Goal: Information Seeking & Learning: Learn about a topic

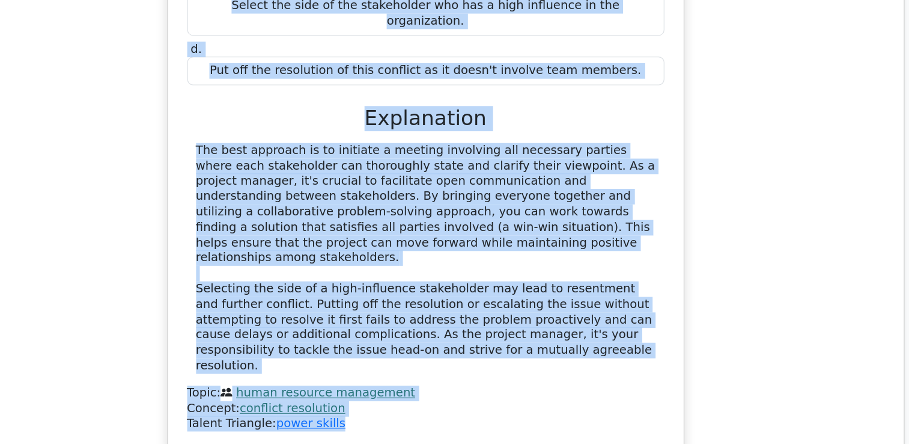
click at [436, 186] on div "The best approach is to initiate a meeting involving all necessary parties wher…" at bounding box center [455, 210] width 374 height 188
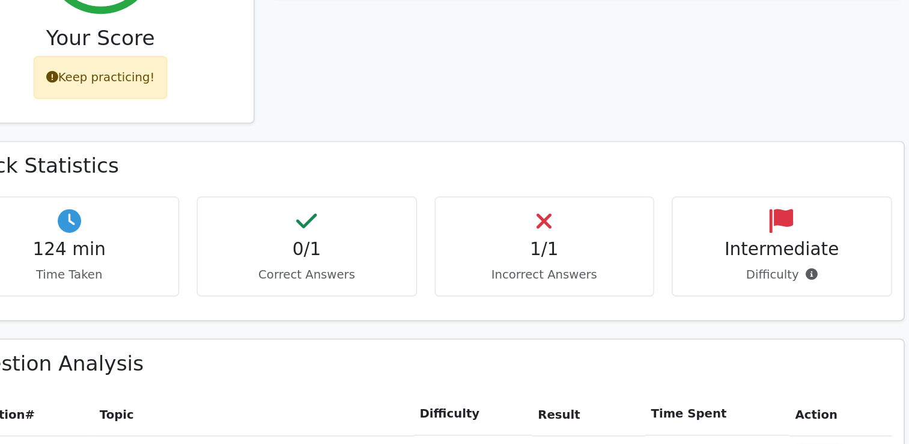
scroll to position [513, 0]
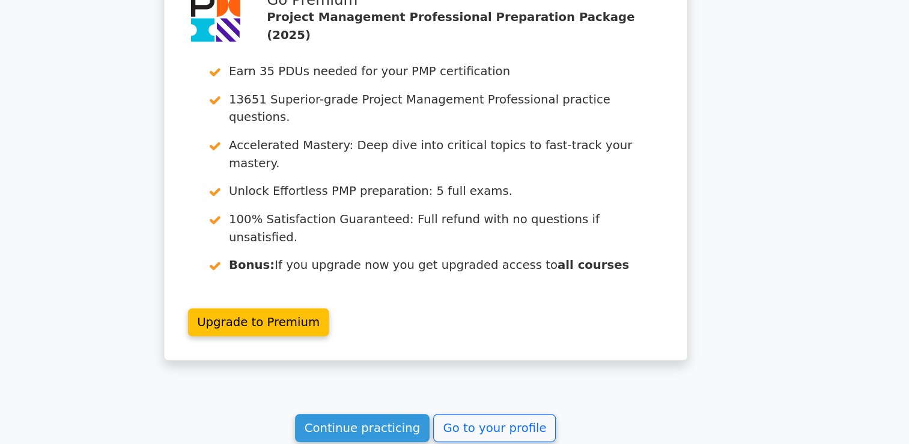
scroll to position [1619, 0]
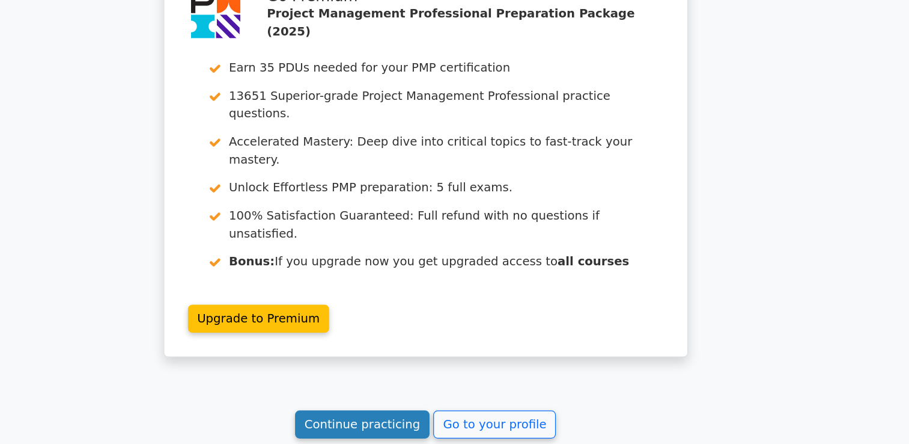
click at [441, 416] on link "Continue practicing" at bounding box center [404, 427] width 110 height 23
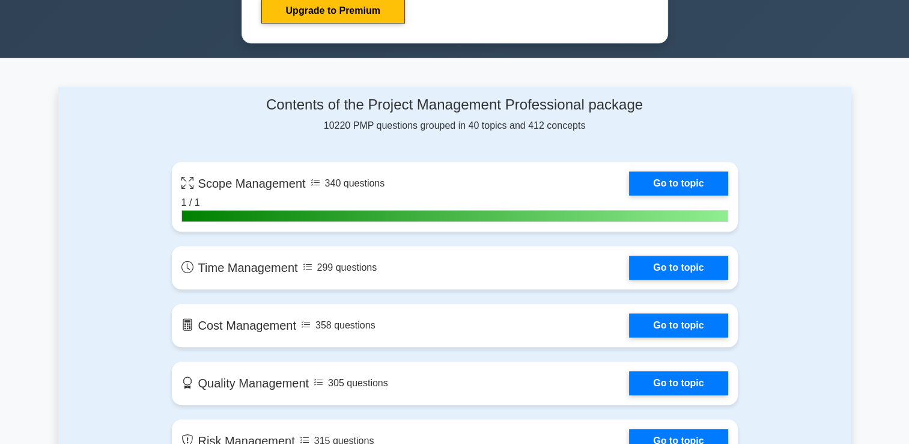
scroll to position [716, 0]
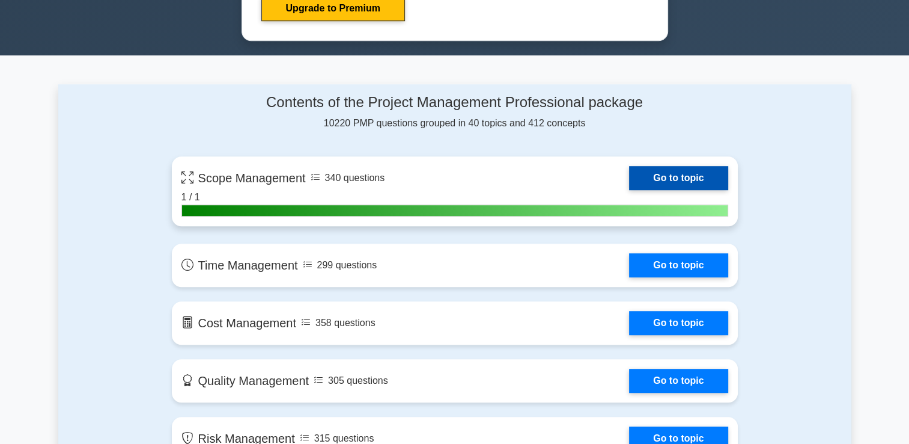
click at [629, 181] on link "Go to topic" at bounding box center [678, 178] width 99 height 24
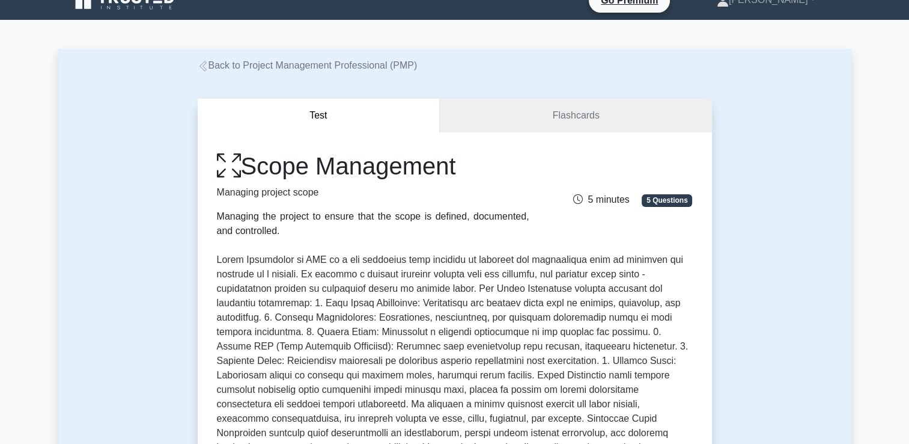
scroll to position [20, 0]
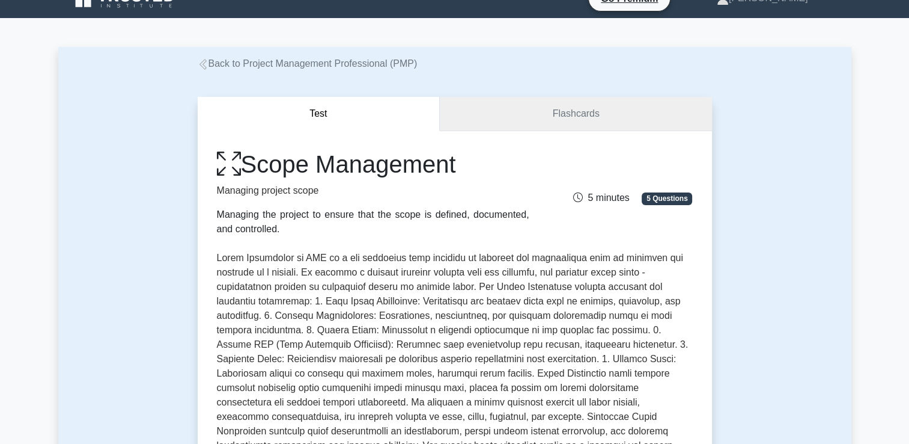
click at [530, 107] on link "Flashcards" at bounding box center [576, 114] width 272 height 34
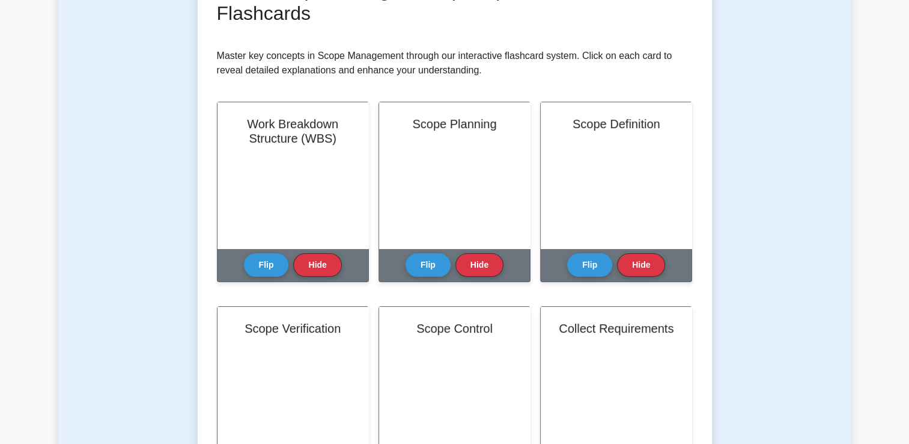
scroll to position [237, 0]
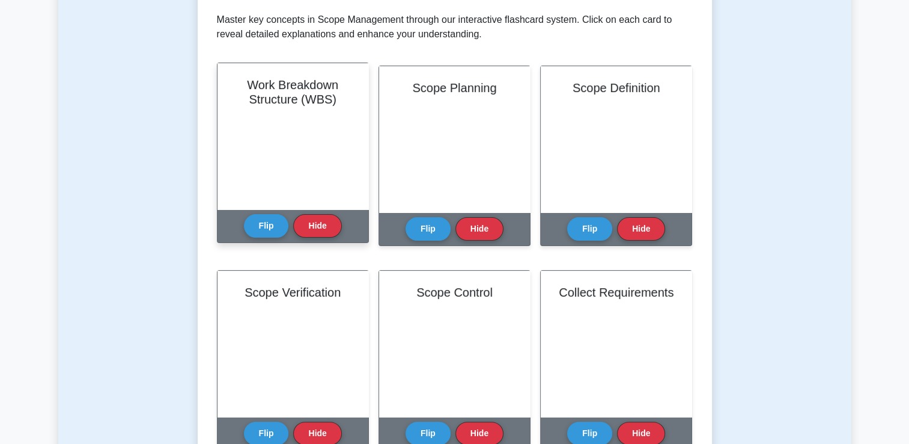
click at [290, 137] on div "Work Breakdown Structure (WBS)" at bounding box center [293, 136] width 151 height 146
click at [271, 219] on button "Flip" at bounding box center [266, 224] width 45 height 23
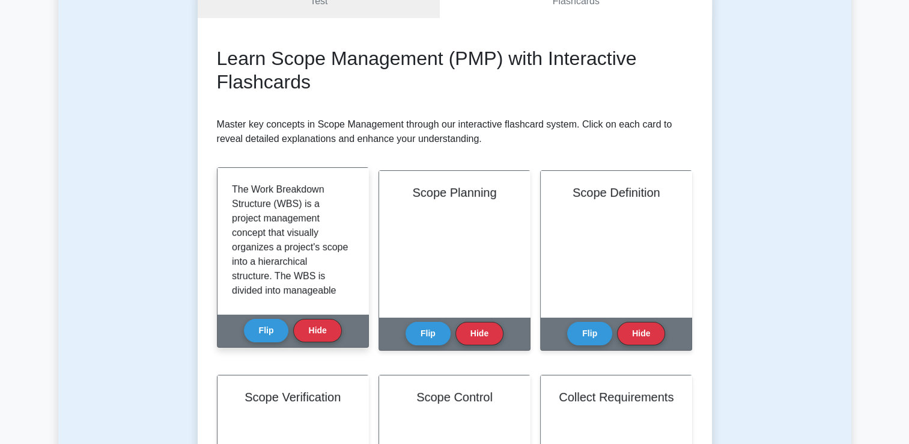
scroll to position [132, 0]
